Goal: Transaction & Acquisition: Purchase product/service

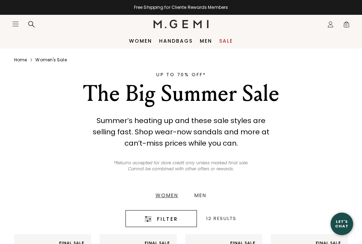
scroll to position [124, 0]
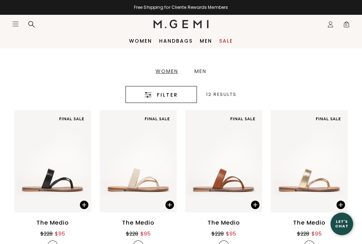
click at [172, 98] on span "Filter" at bounding box center [167, 95] width 21 height 8
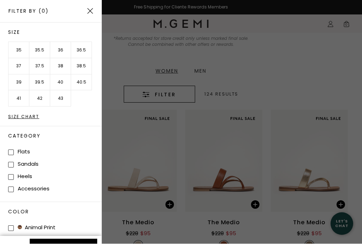
scroll to position [0, 0]
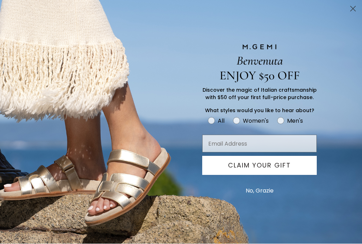
click at [348, 14] on icon "Close dialog" at bounding box center [353, 9] width 12 height 12
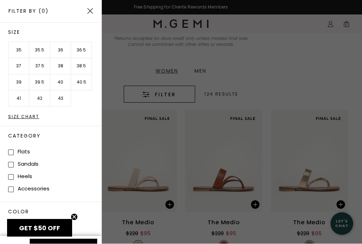
click at [42, 99] on li "42" at bounding box center [39, 99] width 21 height 16
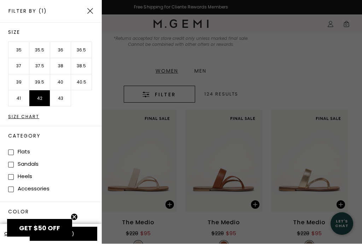
click at [90, 234] on button "Apply (1)" at bounding box center [63, 234] width 67 height 14
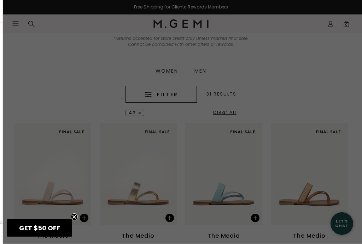
click at [76, 218] on circle "Close teaser" at bounding box center [74, 217] width 7 height 7
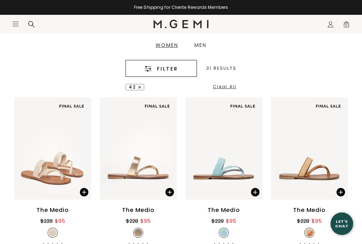
scroll to position [150, 0]
click at [170, 70] on span "Filter" at bounding box center [167, 69] width 21 height 8
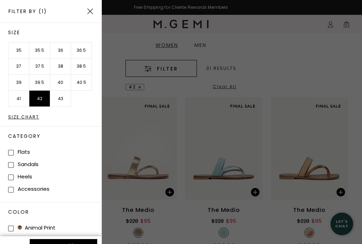
scroll to position [0, 0]
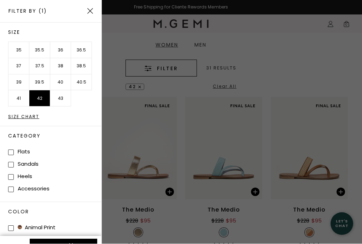
click at [20, 101] on li "41" at bounding box center [18, 99] width 21 height 16
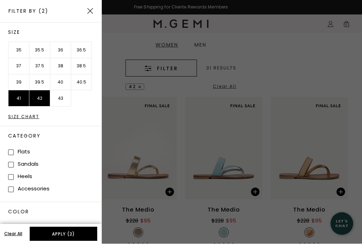
click at [42, 101] on li "42" at bounding box center [39, 99] width 21 height 16
click at [78, 237] on button "Apply (1)" at bounding box center [63, 234] width 67 height 14
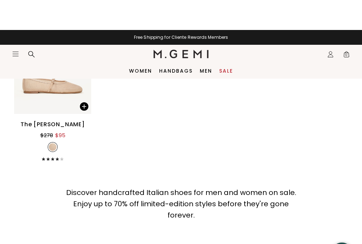
scroll to position [2377, 0]
